Goal: Transaction & Acquisition: Obtain resource

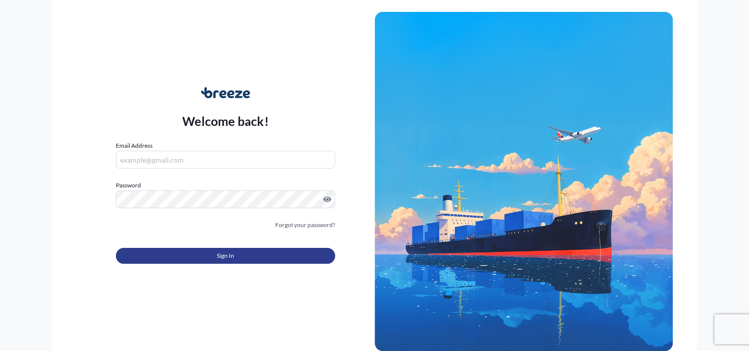
type input "[PERSON_NAME][EMAIL_ADDRESS][DOMAIN_NAME]"
click at [221, 254] on span "Sign In" at bounding box center [225, 256] width 17 height 10
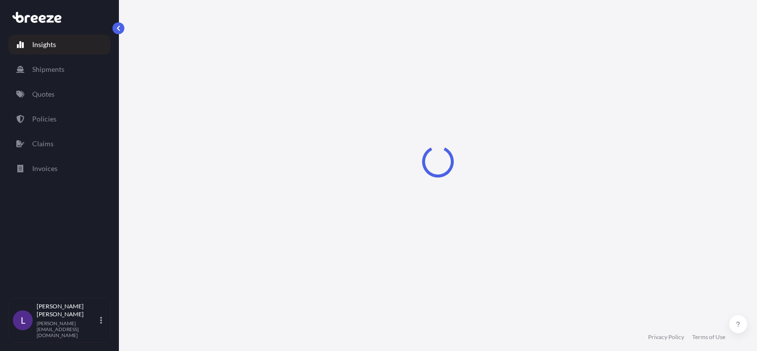
select select "2025"
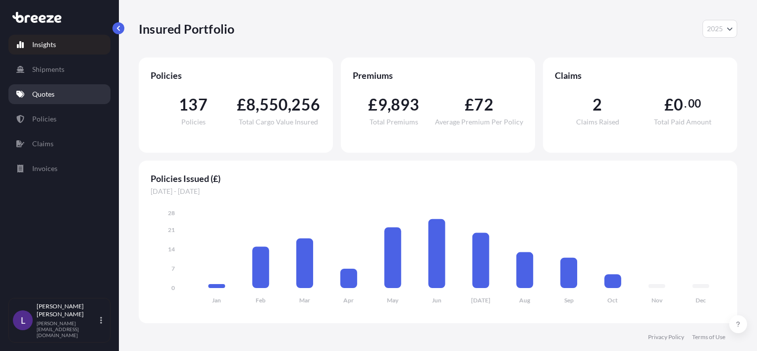
click at [39, 93] on p "Quotes" at bounding box center [43, 94] width 22 height 10
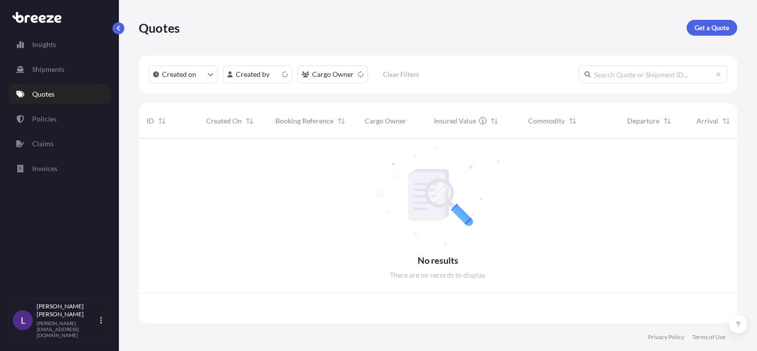
scroll to position [182, 590]
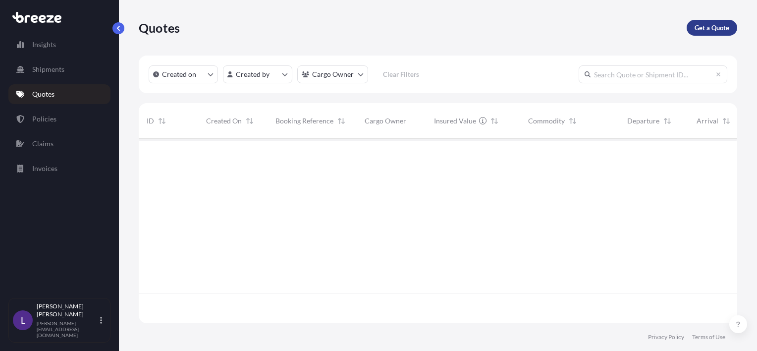
click at [708, 30] on p "Get a Quote" at bounding box center [711, 28] width 35 height 10
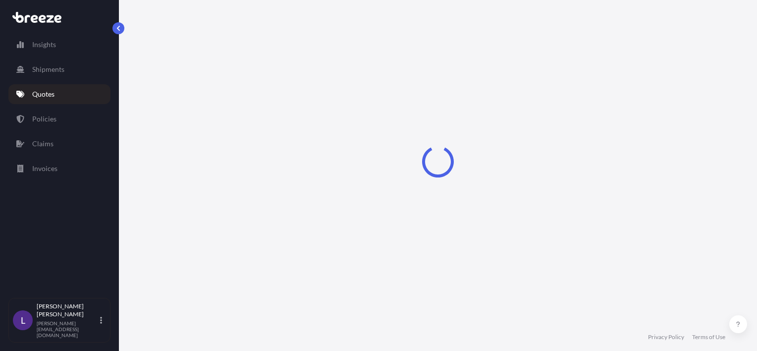
select select "Road"
select select "Sea"
select select "1"
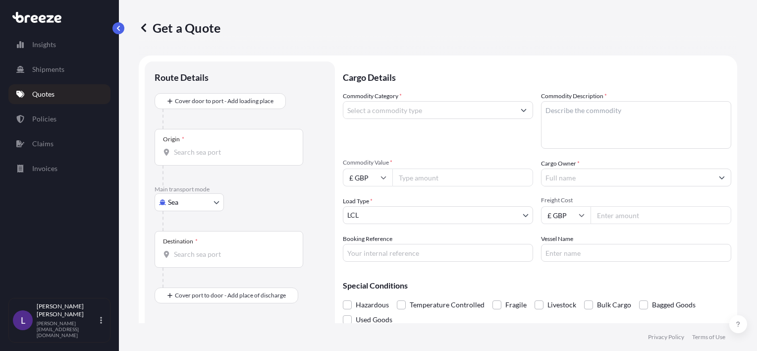
scroll to position [16, 0]
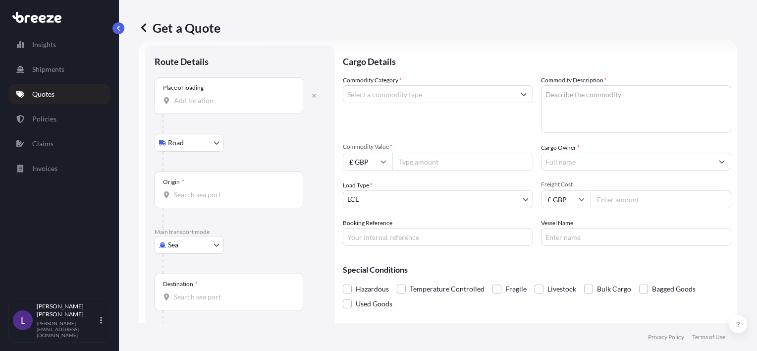
click at [181, 103] on input "Place of loading" at bounding box center [232, 101] width 117 height 10
click at [182, 102] on input "Place of loading" at bounding box center [232, 101] width 117 height 10
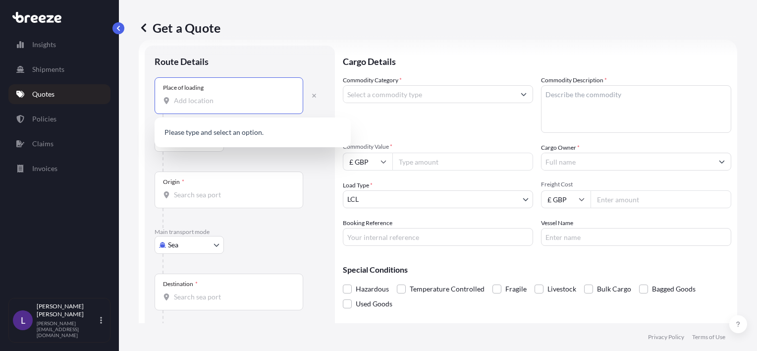
paste input "TF7 4QQ, [GEOGRAPHIC_DATA]"
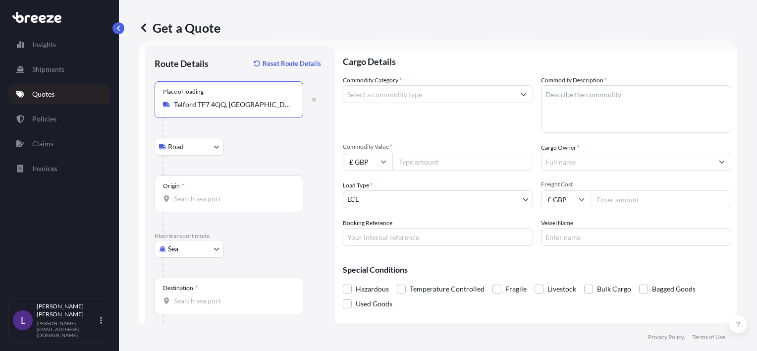
type input "Telford TF7 4QQ, [GEOGRAPHIC_DATA]"
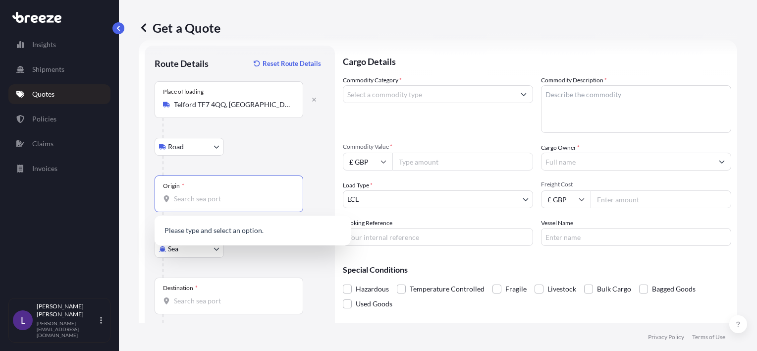
click at [185, 194] on input "Origin *" at bounding box center [232, 199] width 117 height 10
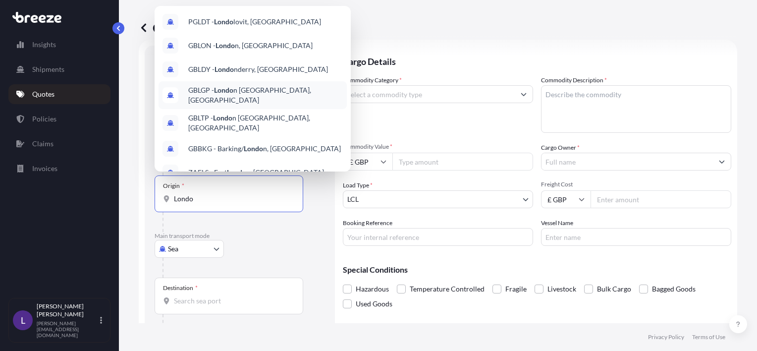
click at [244, 92] on span "GBLGP - Londo n [GEOGRAPHIC_DATA], [GEOGRAPHIC_DATA]" at bounding box center [265, 95] width 154 height 20
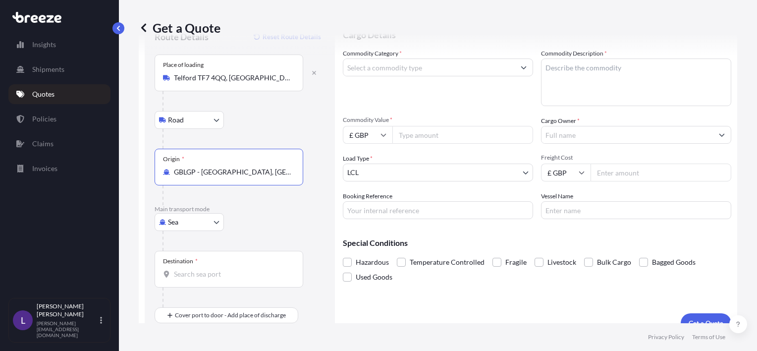
scroll to position [57, 0]
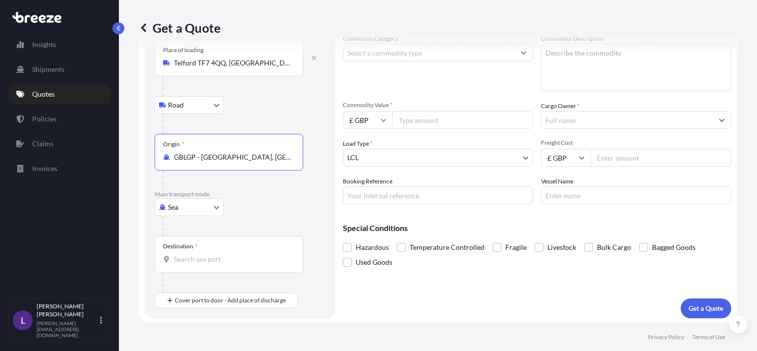
type input "GBLGP - [GEOGRAPHIC_DATA], [GEOGRAPHIC_DATA]"
click at [194, 255] on input "Destination *" at bounding box center [232, 259] width 117 height 10
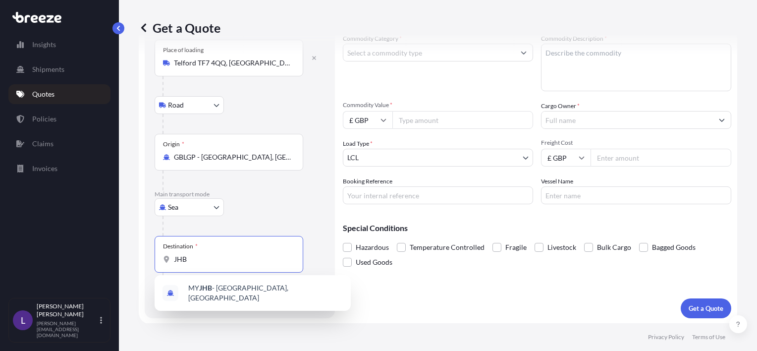
click at [192, 255] on input "JHB" at bounding box center [232, 259] width 117 height 10
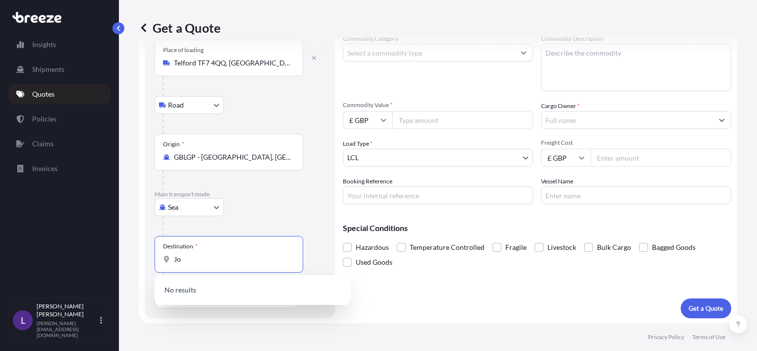
type input "J"
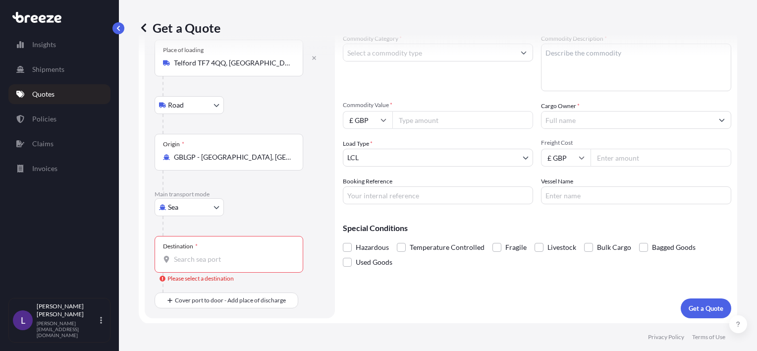
click at [188, 258] on input "Destination * Please select a destination" at bounding box center [232, 259] width 117 height 10
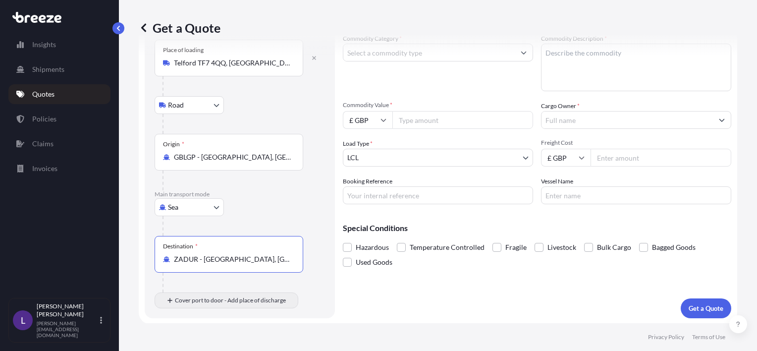
type input "ZADUR - [GEOGRAPHIC_DATA], [GEOGRAPHIC_DATA]"
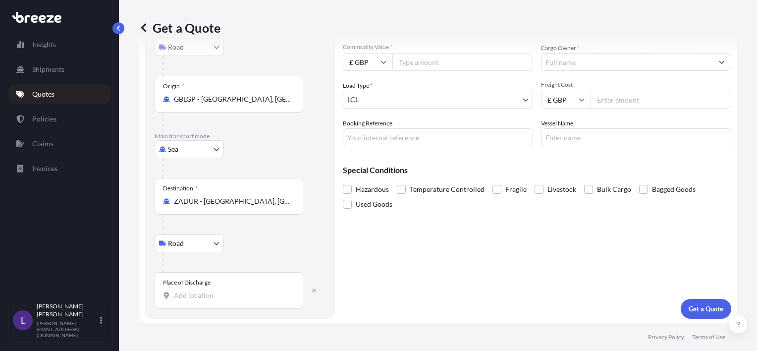
scroll to position [116, 0]
click at [189, 288] on div "Place of Discharge" at bounding box center [228, 289] width 149 height 37
click at [189, 290] on input "Place of Discharge" at bounding box center [232, 295] width 117 height 10
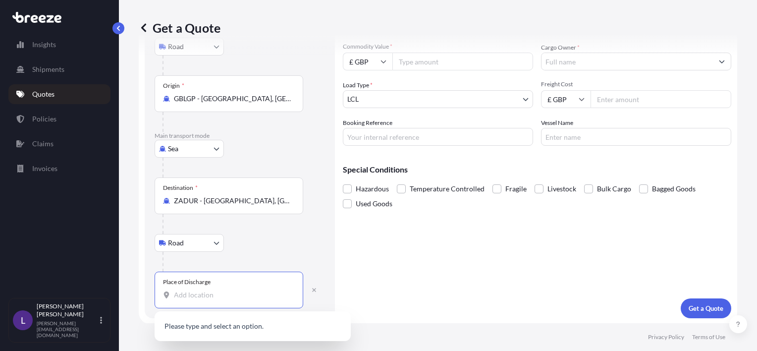
paste input "2191 [GEOGRAPHIC_DATA] Gauteng"
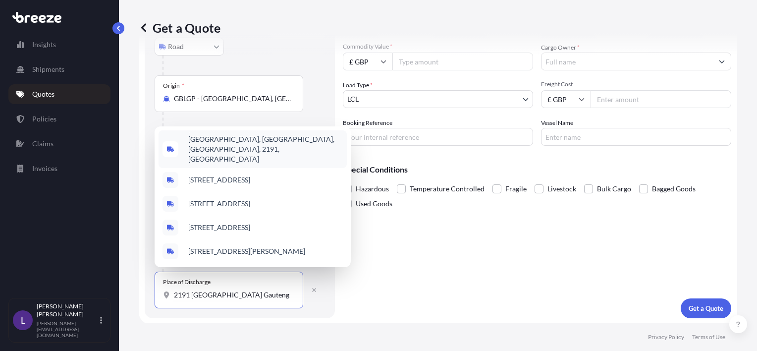
click at [230, 137] on span "[GEOGRAPHIC_DATA], [GEOGRAPHIC_DATA], [GEOGRAPHIC_DATA], 2191, [GEOGRAPHIC_DATA]" at bounding box center [265, 149] width 154 height 30
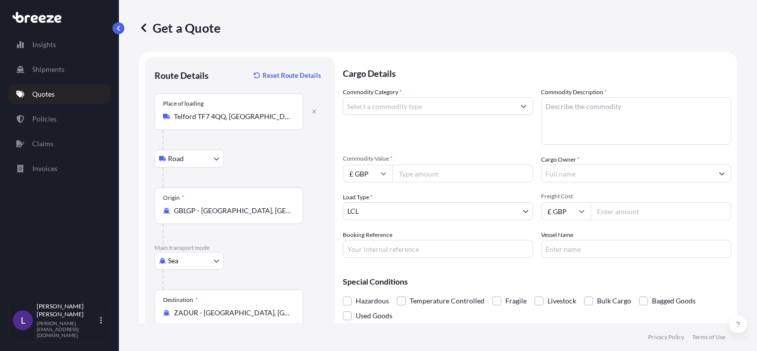
scroll to position [0, 0]
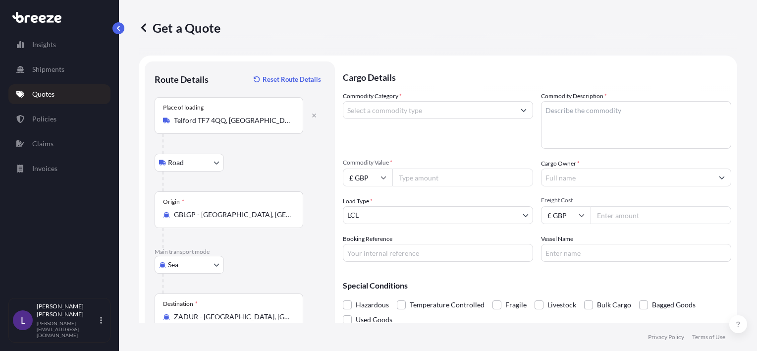
type input "[GEOGRAPHIC_DATA], [GEOGRAPHIC_DATA], [GEOGRAPHIC_DATA], 2191, [GEOGRAPHIC_DATA]"
click at [374, 109] on input "Commodity Category *" at bounding box center [428, 110] width 171 height 18
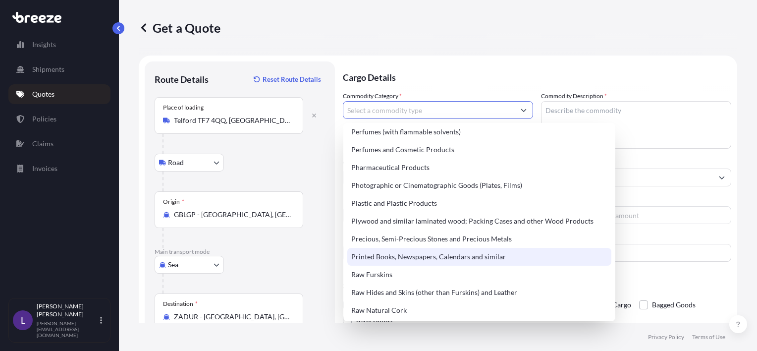
scroll to position [1782, 0]
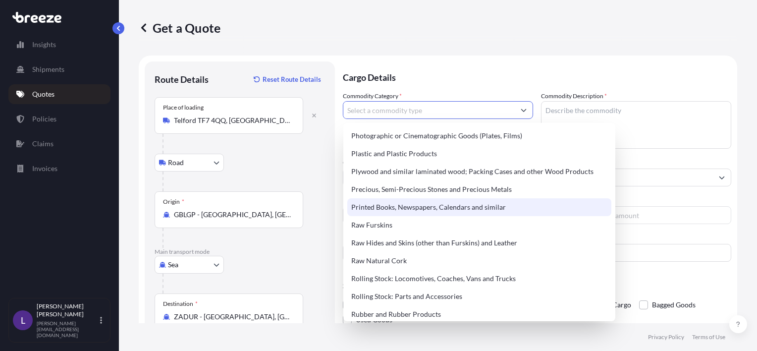
click at [466, 206] on div "Printed Books, Newspapers, Calendars and similar" at bounding box center [479, 207] width 264 height 18
type input "Printed Books, Newspapers, Calendars and similar"
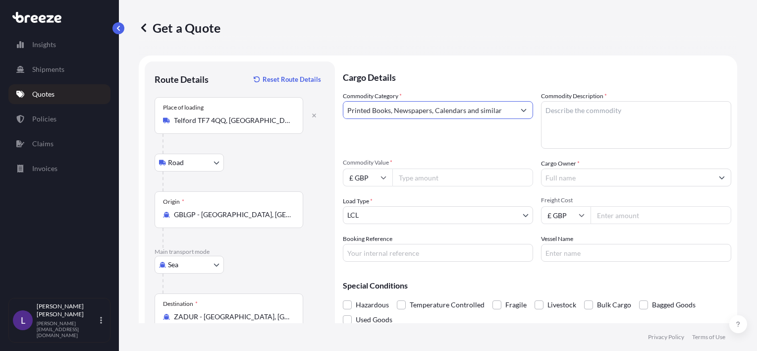
click at [570, 121] on textarea "Commodity Description *" at bounding box center [636, 125] width 190 height 48
type textarea "Brochures"
click at [412, 177] on input "Commodity Value *" at bounding box center [462, 177] width 141 height 18
type input "3"
type input "2304"
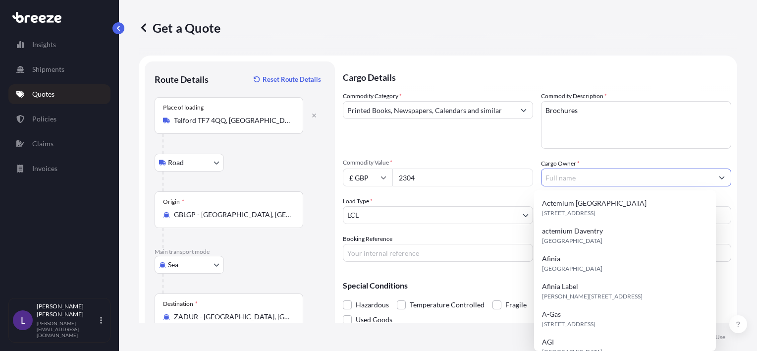
click at [572, 181] on input "Cargo Owner *" at bounding box center [626, 177] width 171 height 18
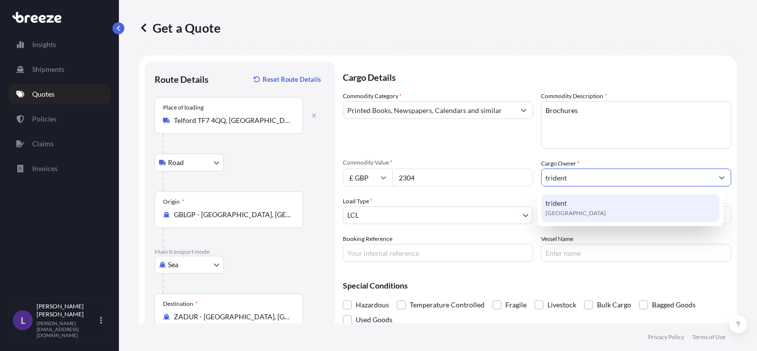
click at [562, 204] on span "trident" at bounding box center [555, 203] width 21 height 10
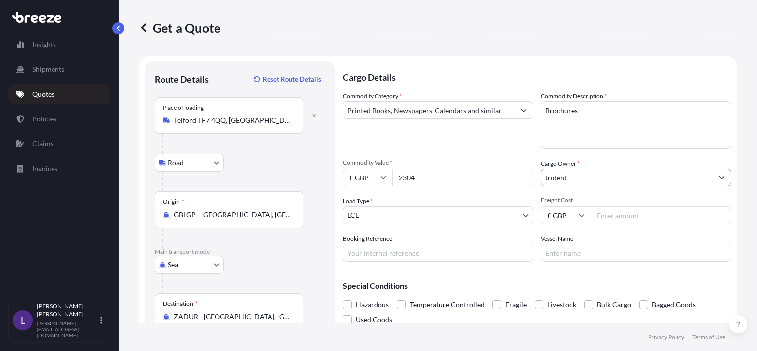
type input "trident"
click at [615, 221] on input "Freight Cost" at bounding box center [660, 215] width 141 height 18
type input "2100"
click at [412, 253] on input "Booking Reference" at bounding box center [438, 253] width 190 height 18
click at [377, 247] on input "Q" at bounding box center [438, 253] width 190 height 18
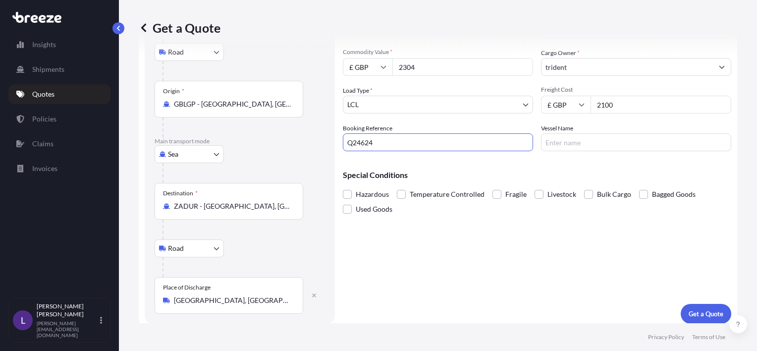
scroll to position [116, 0]
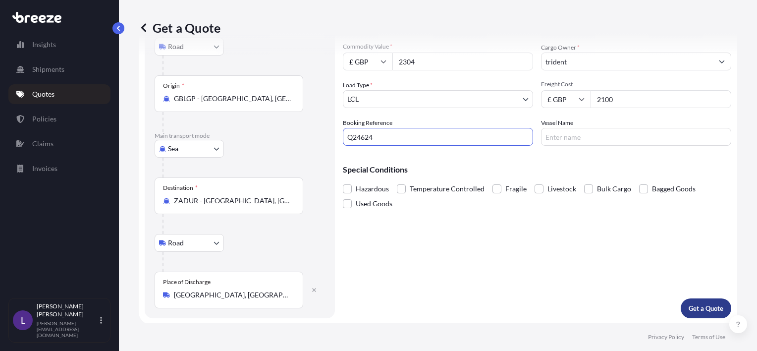
type input "Q24624"
click at [699, 306] on p "Get a Quote" at bounding box center [705, 308] width 35 height 10
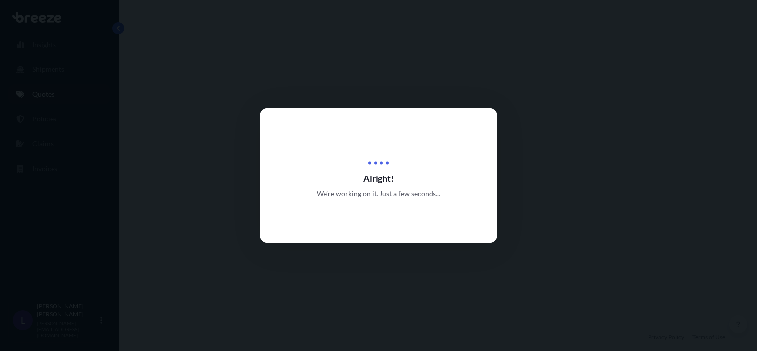
select select "Road"
select select "Sea"
select select "Road"
select select "1"
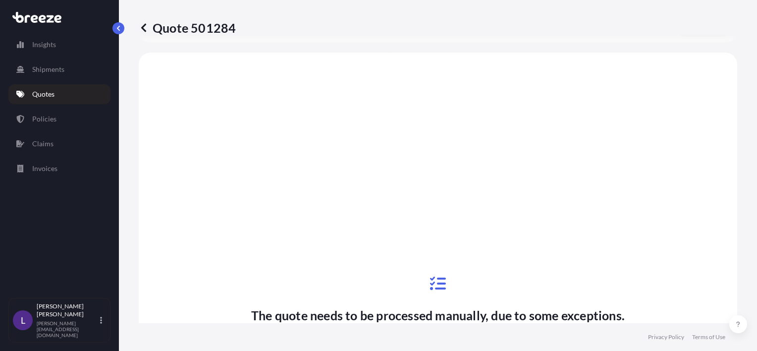
scroll to position [395, 0]
